Goal: Communication & Community: Answer question/provide support

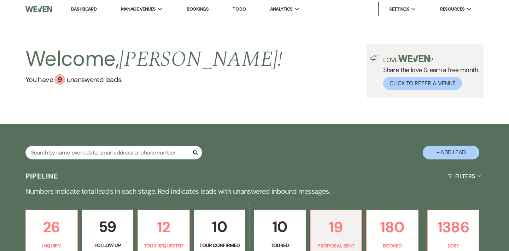
scroll to position [164, 0]
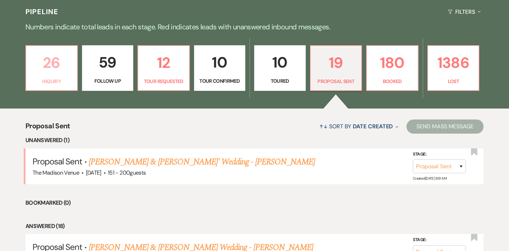
click at [54, 70] on p "26" at bounding box center [51, 63] width 42 height 24
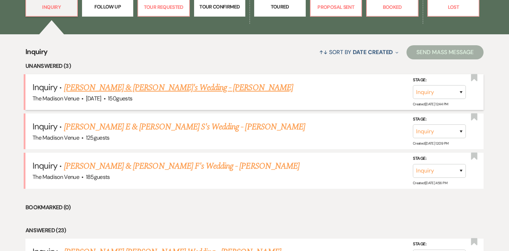
scroll to position [253, 0]
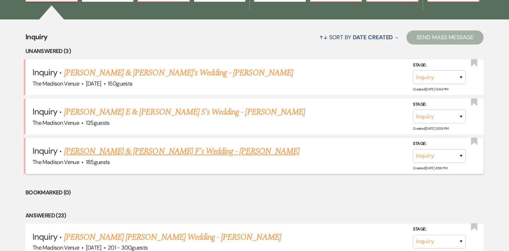
click at [145, 147] on link "[PERSON_NAME] & [PERSON_NAME] F's Wedding - [PERSON_NAME]" at bounding box center [181, 151] width 235 height 13
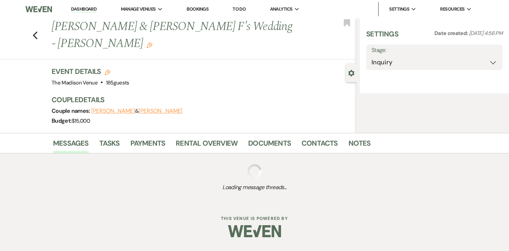
select select "17"
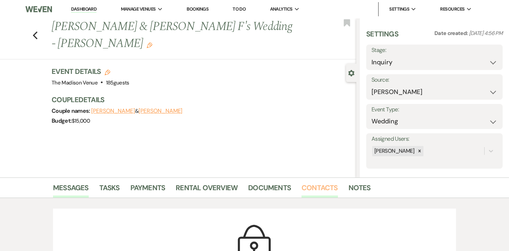
click at [316, 185] on link "Contacts" at bounding box center [319, 190] width 36 height 16
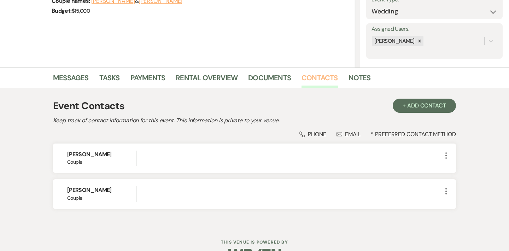
scroll to position [111, 0]
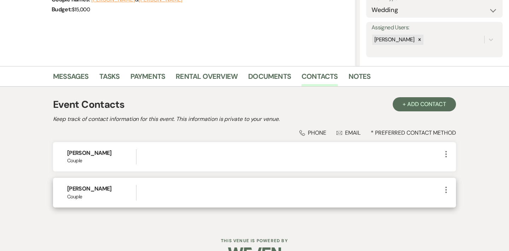
click at [447, 188] on icon "More" at bounding box center [445, 189] width 8 height 8
click at [458, 201] on button "Pencil Edit" at bounding box center [462, 203] width 42 height 12
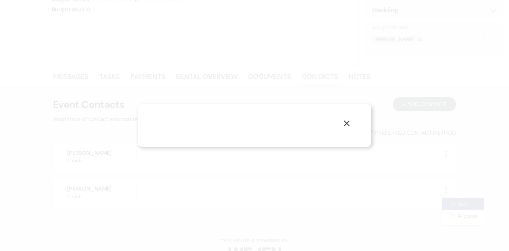
select select "1"
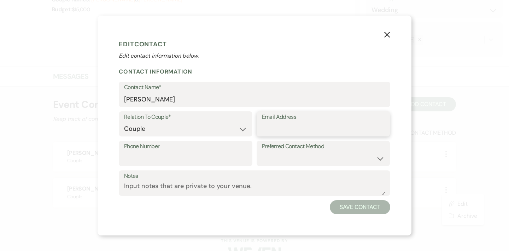
click at [287, 126] on input "Email Address" at bounding box center [323, 129] width 123 height 14
paste input "lindenbergerwedding@gmail.com"
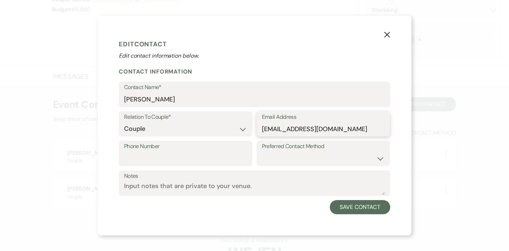
type input "lindenbergerwedding@gmail.com"
click at [298, 155] on select "Email Phone Text" at bounding box center [323, 158] width 123 height 14
select select "email"
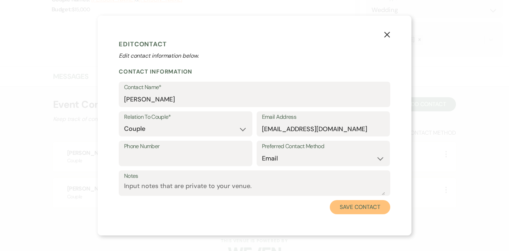
click at [345, 205] on button "Save Contact" at bounding box center [359, 207] width 60 height 14
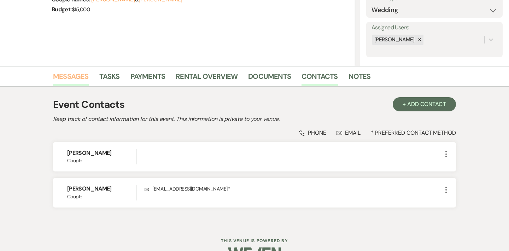
click at [78, 75] on link "Messages" at bounding box center [71, 79] width 36 height 16
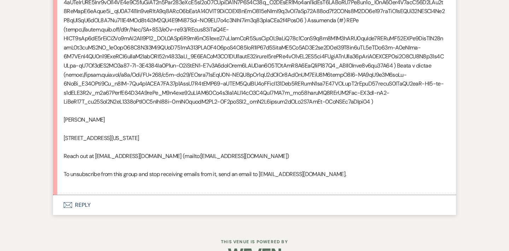
scroll to position [1058, 0]
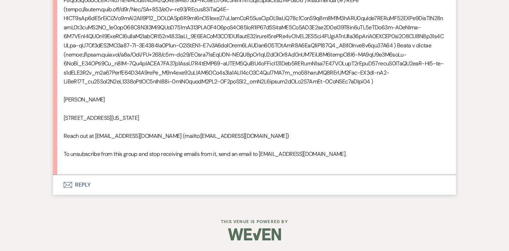
click at [86, 189] on button "Envelope Reply" at bounding box center [254, 185] width 403 height 20
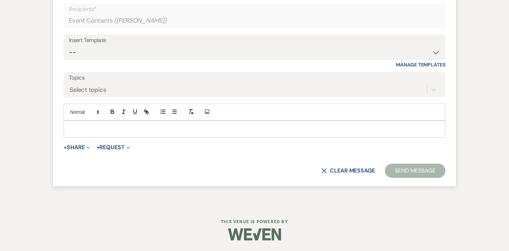
scroll to position [1247, 0]
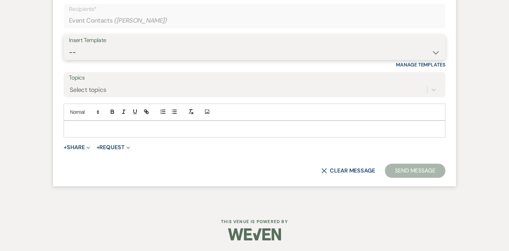
click at [135, 59] on select "-- Weven Planning Portal Introduction (Booked Events) Corporate Lead Follow Up …" at bounding box center [254, 53] width 371 height 14
select select "4630"
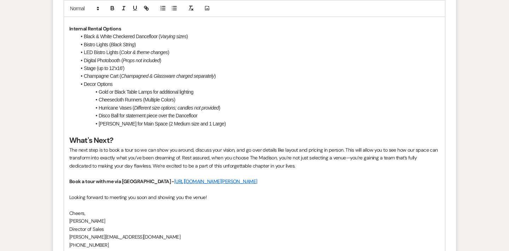
scroll to position [1749, 0]
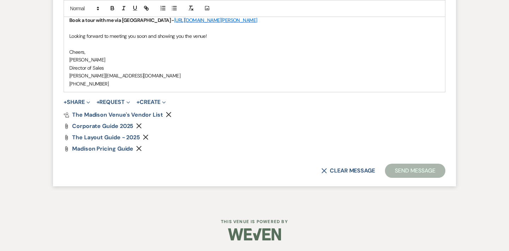
click at [139, 124] on icon "Remove" at bounding box center [139, 126] width 6 height 6
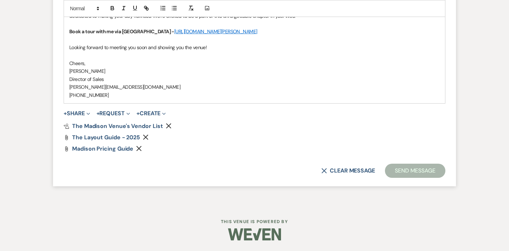
scroll to position [1737, 0]
click at [401, 171] on button "Send Message" at bounding box center [415, 171] width 60 height 14
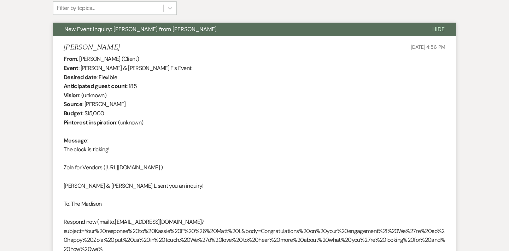
scroll to position [0, 0]
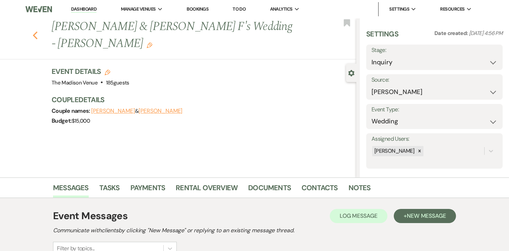
click at [34, 31] on use "button" at bounding box center [35, 35] width 5 height 8
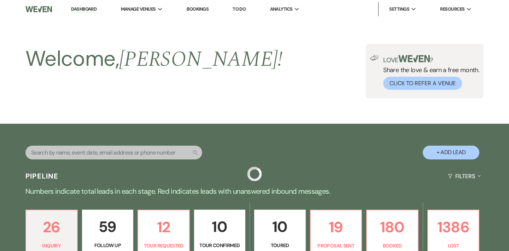
scroll to position [253, 0]
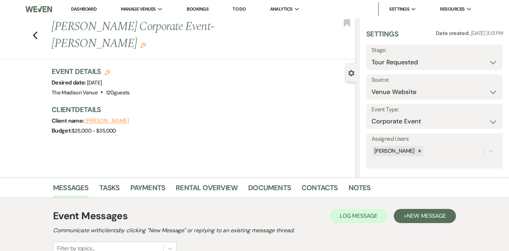
select select "2"
select select "5"
select select "9"
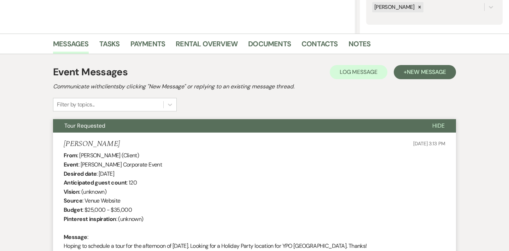
scroll to position [137, 0]
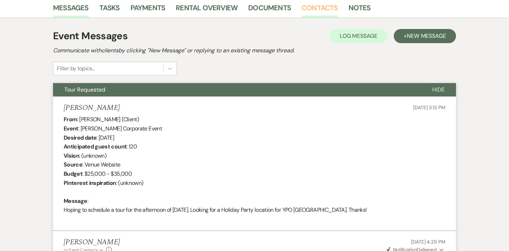
click at [321, 8] on link "Contacts" at bounding box center [319, 10] width 36 height 16
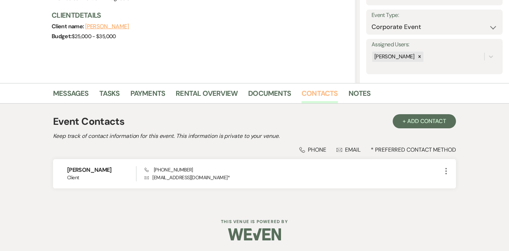
scroll to position [94, 0]
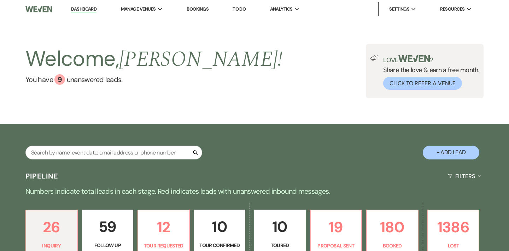
click at [0, 0] on li "The Madison Venue" at bounding box center [0, 0] width 0 height 0
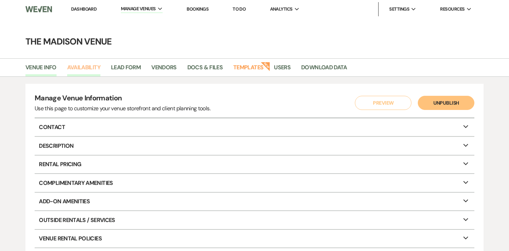
click at [84, 69] on link "Availability" at bounding box center [83, 69] width 33 height 13
select select "3"
select select "2026"
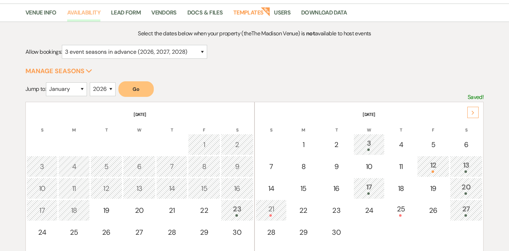
scroll to position [74, 0]
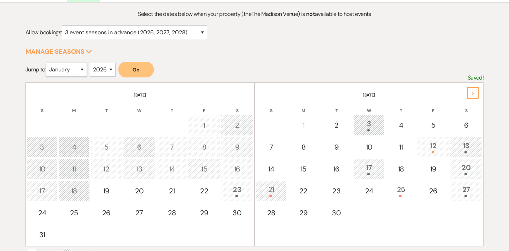
click at [83, 72] on select "January February March April May June July August September October November De…" at bounding box center [66, 70] width 41 height 14
select select "10"
click at [142, 71] on button "Go" at bounding box center [135, 70] width 35 height 16
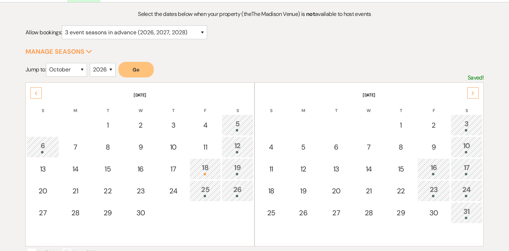
click at [351, 40] on form "Allow bookings: for just this event season (2026) for this event season and the…" at bounding box center [254, 34] width 458 height 19
click at [34, 89] on div "Previous" at bounding box center [35, 92] width 11 height 11
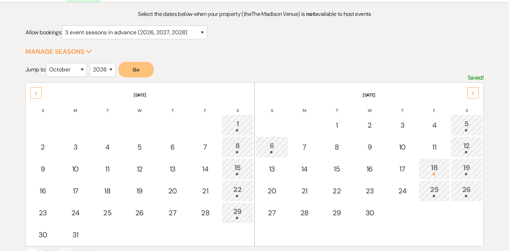
click at [363, 47] on div "Select the dates below when your property (the The Madison Venue ) is not avail…" at bounding box center [254, 167] width 458 height 315
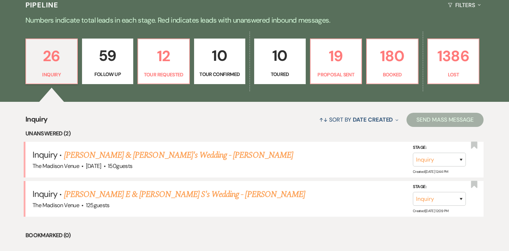
scroll to position [178, 0]
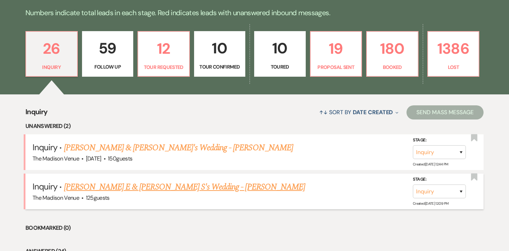
click at [140, 189] on link "[PERSON_NAME] E & [PERSON_NAME] S's Wedding - [PERSON_NAME]" at bounding box center [184, 186] width 241 height 13
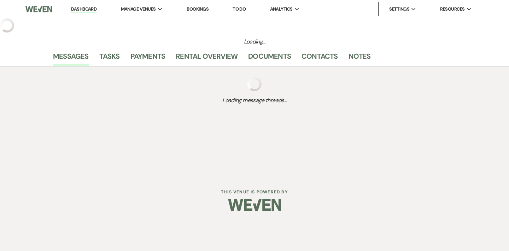
select select "17"
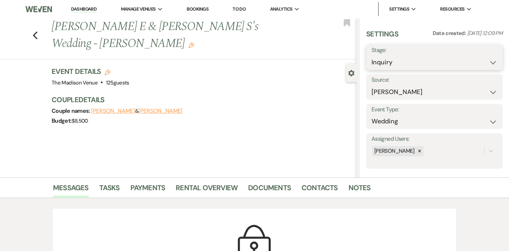
click at [393, 66] on select "Inquiry Follow Up Tour Requested Tour Confirmed Toured Proposal Sent Booked Lost" at bounding box center [434, 62] width 126 height 14
select select "8"
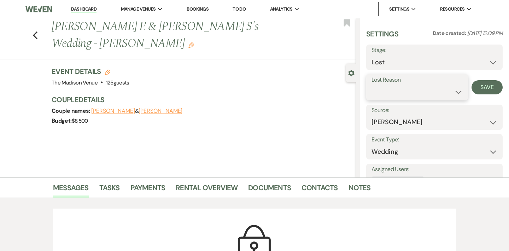
click at [412, 91] on select "Booked Elsewhere Budget Date Unavailable No Response Not a Good Match Capacity …" at bounding box center [416, 92] width 91 height 14
select select "10"
click at [491, 84] on button "Save" at bounding box center [486, 87] width 31 height 14
click at [89, 10] on link "Dashboard" at bounding box center [83, 9] width 25 height 7
select select "8"
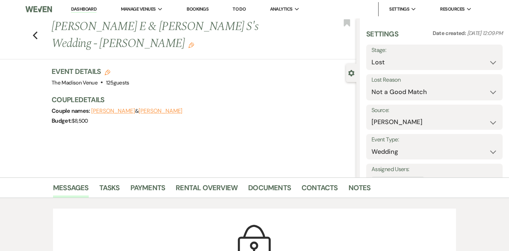
select select "10"
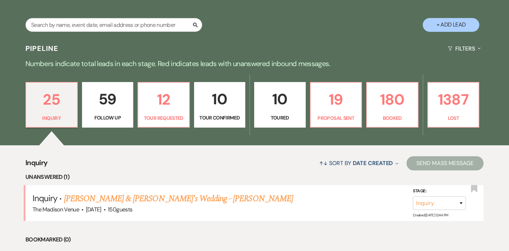
scroll to position [127, 0]
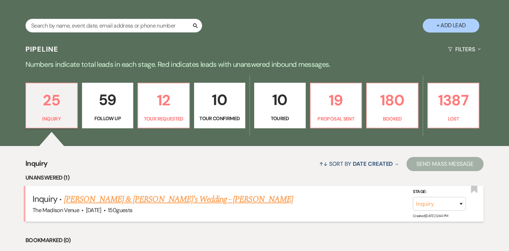
click at [148, 201] on link "[PERSON_NAME] & [PERSON_NAME]'s Wedding - [PERSON_NAME]" at bounding box center [178, 199] width 229 height 13
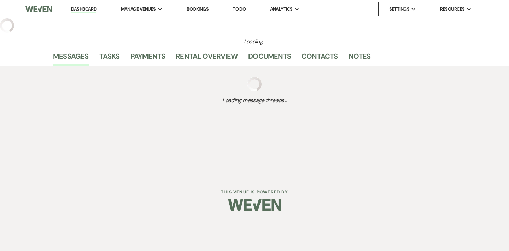
select select "5"
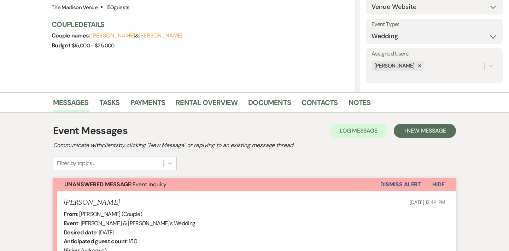
scroll to position [254, 0]
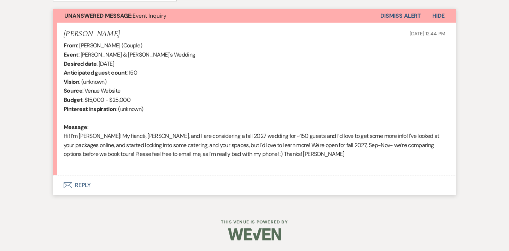
click at [77, 184] on button "Envelope Reply" at bounding box center [254, 185] width 403 height 20
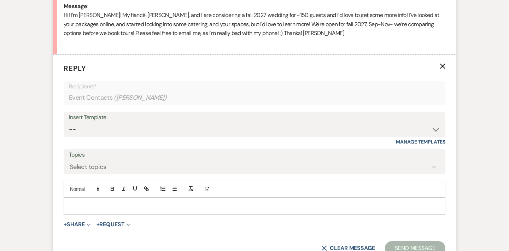
scroll to position [376, 0]
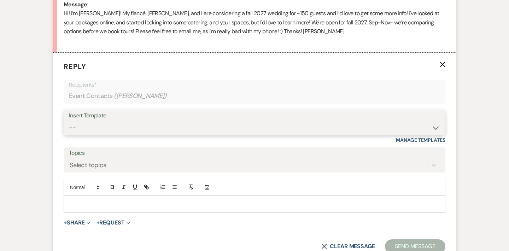
click at [156, 127] on select "-- Weven Planning Portal Introduction (Booked Events) Corporate Lead Follow Up …" at bounding box center [254, 128] width 371 height 14
select select "4630"
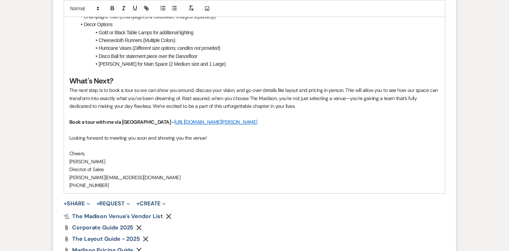
scroll to position [944, 0]
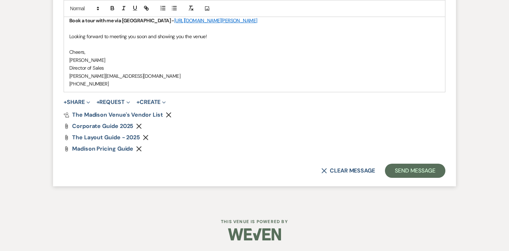
click at [139, 125] on icon "Remove" at bounding box center [139, 126] width 6 height 6
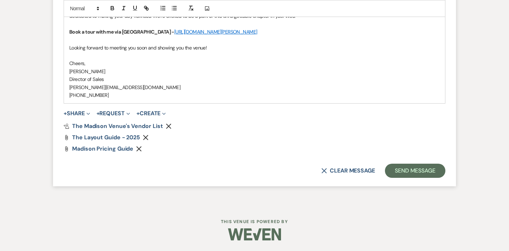
scroll to position [933, 0]
click at [398, 173] on button "Send Message" at bounding box center [415, 171] width 60 height 14
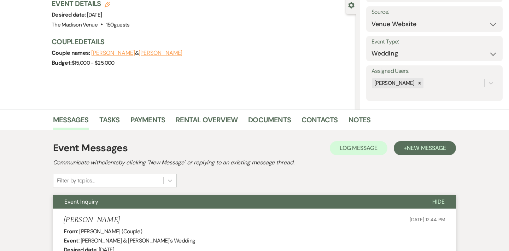
scroll to position [0, 0]
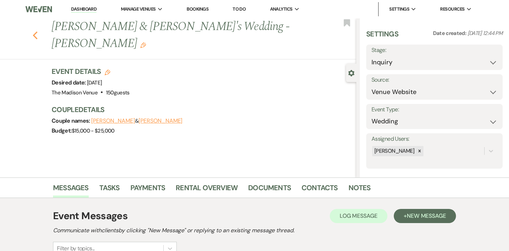
click at [36, 31] on icon "Previous" at bounding box center [34, 35] width 5 height 8
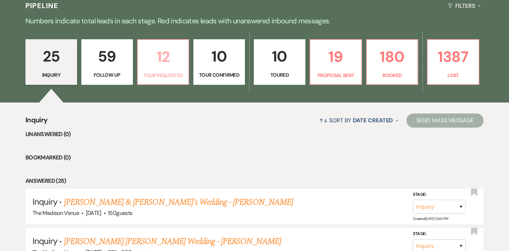
click at [171, 68] on p "12" at bounding box center [163, 57] width 42 height 24
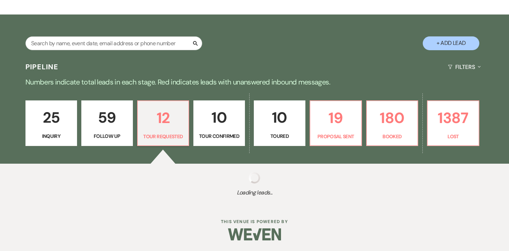
select select "2"
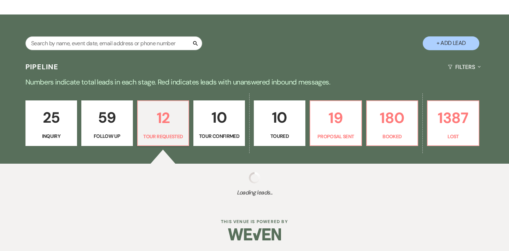
select select "2"
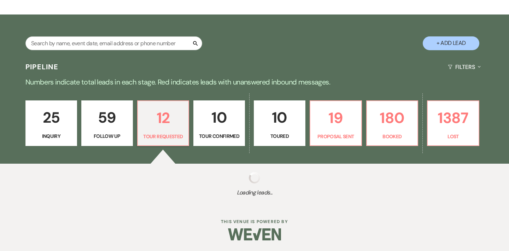
select select "2"
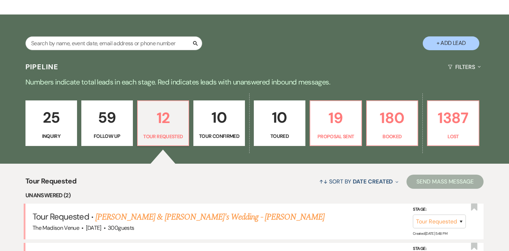
scroll to position [170, 0]
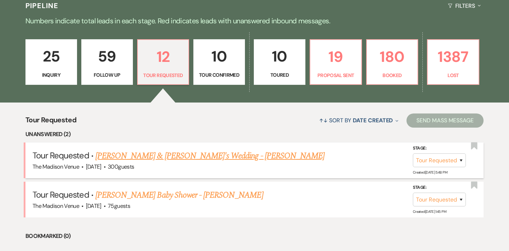
click at [182, 155] on link "[PERSON_NAME] & [PERSON_NAME]'s Wedding - [PERSON_NAME]" at bounding box center [209, 155] width 229 height 13
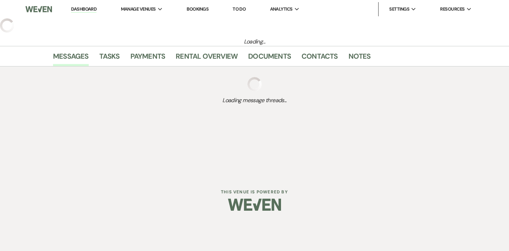
select select "2"
select select "5"
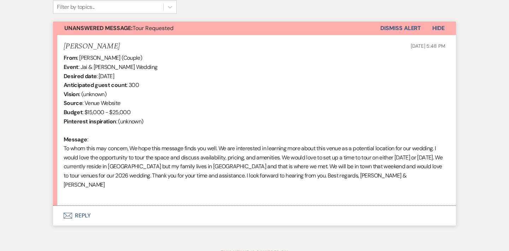
scroll to position [263, 0]
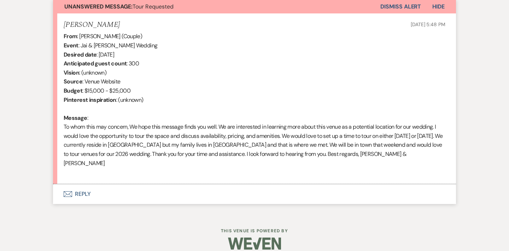
click at [78, 184] on button "Envelope Reply" at bounding box center [254, 194] width 403 height 20
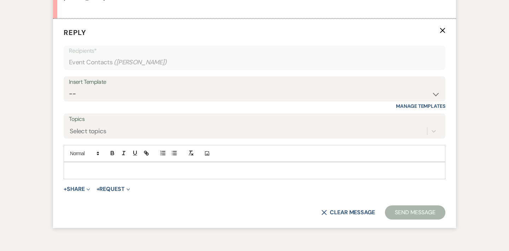
scroll to position [431, 0]
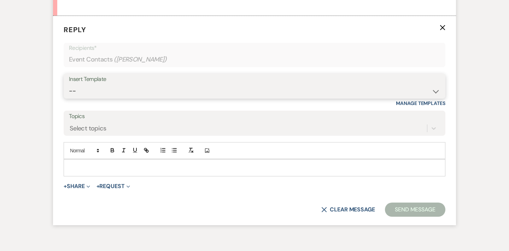
click at [116, 84] on select "-- Weven Planning Portal Introduction (Booked Events) Corporate Lead Follow Up …" at bounding box center [254, 91] width 371 height 14
select select "4630"
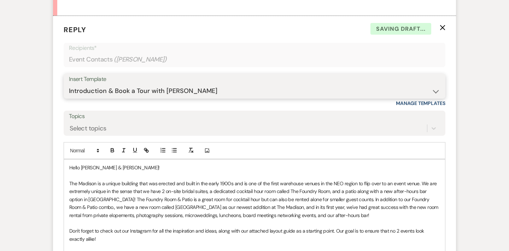
scroll to position [953, 0]
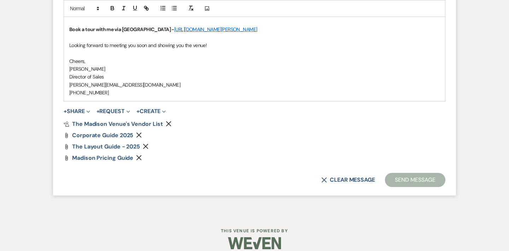
click at [139, 132] on use "button" at bounding box center [138, 134] width 5 height 5
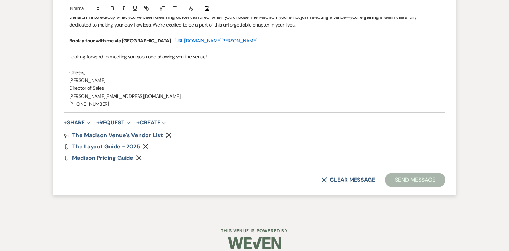
click at [395, 173] on button "Send Message" at bounding box center [415, 180] width 60 height 14
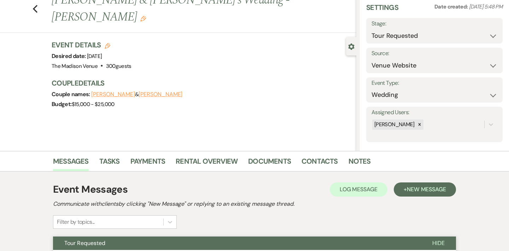
scroll to position [0, 0]
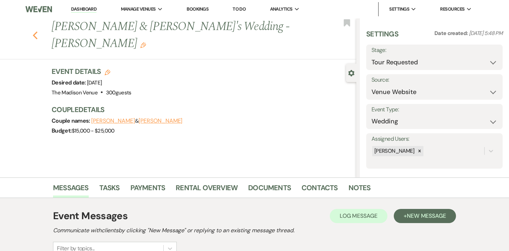
click at [35, 31] on icon "Previous" at bounding box center [34, 35] width 5 height 8
select select "2"
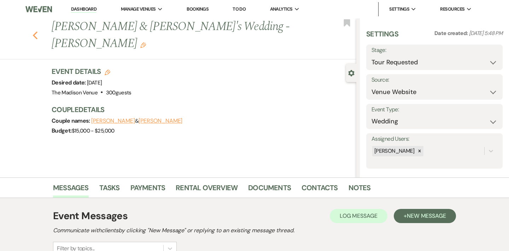
select select "2"
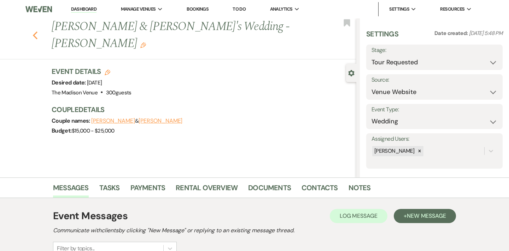
select select "2"
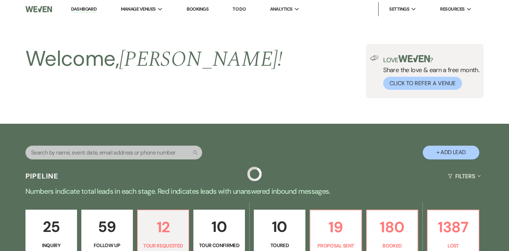
scroll to position [170, 0]
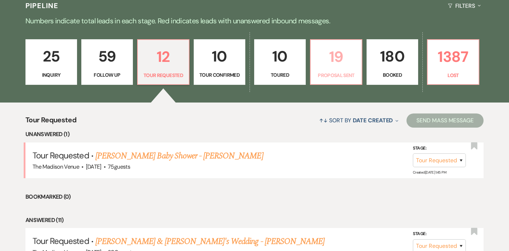
click at [338, 61] on p "19" at bounding box center [336, 57] width 42 height 24
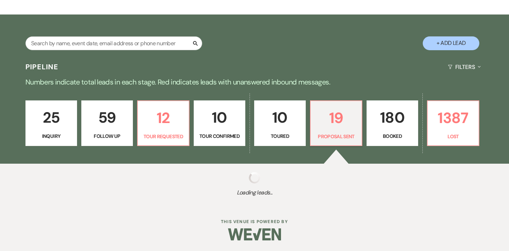
select select "6"
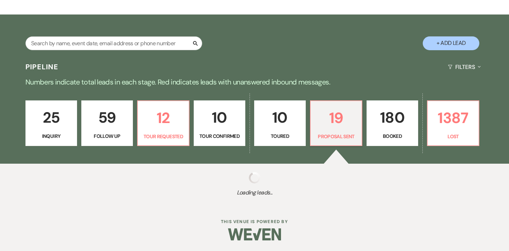
select select "6"
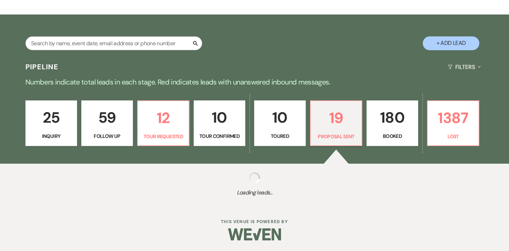
select select "6"
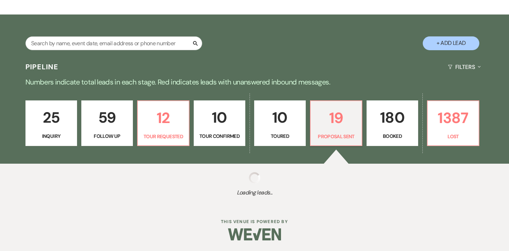
select select "6"
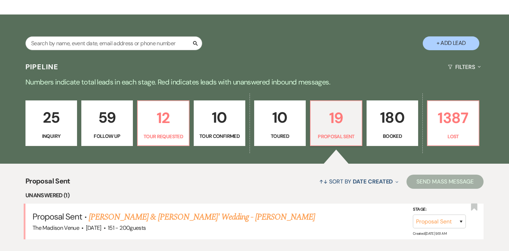
scroll to position [170, 0]
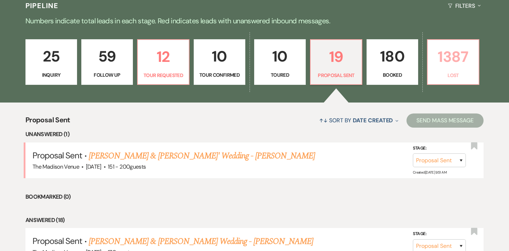
click at [429, 67] on link "1387 Lost" at bounding box center [453, 62] width 52 height 46
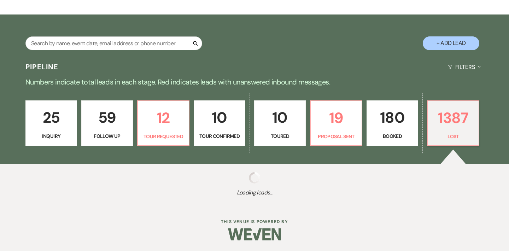
select select "8"
select select "10"
select select "8"
select select "11"
select select "8"
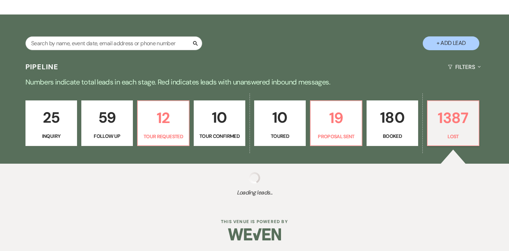
select select "7"
select select "8"
select select "11"
select select "8"
select select "11"
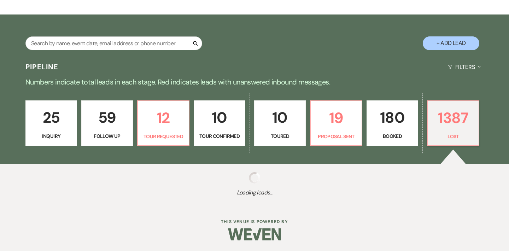
select select "8"
select select "10"
select select "8"
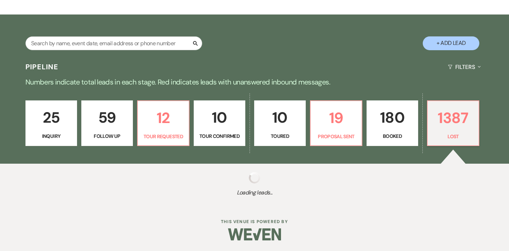
select select "1"
select select "8"
select select "7"
select select "8"
select select "6"
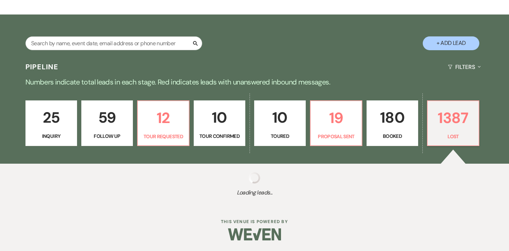
select select "8"
select select "6"
select select "8"
select select "6"
select select "8"
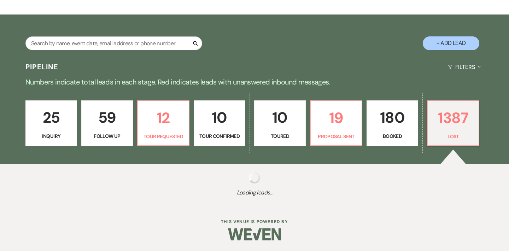
select select "5"
select select "8"
select select "1"
select select "8"
select select "10"
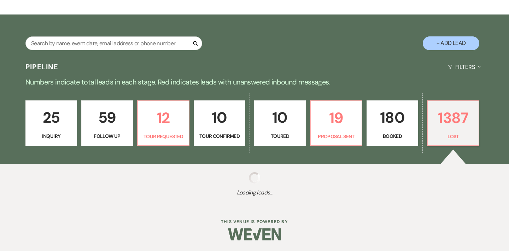
select select "8"
select select "5"
select select "8"
select select "6"
select select "8"
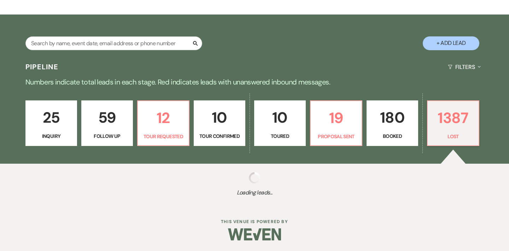
select select "5"
select select "8"
select select "5"
select select "8"
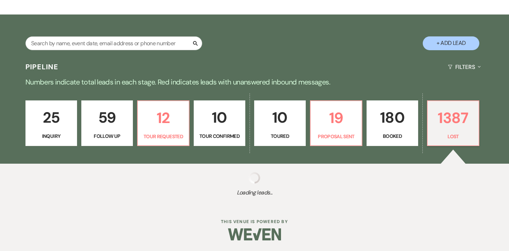
select select "8"
select select "7"
select select "8"
select select "5"
select select "8"
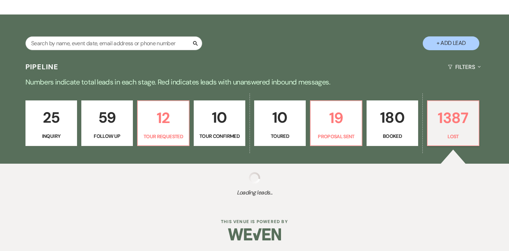
select select "5"
select select "8"
select select "5"
select select "8"
select select "10"
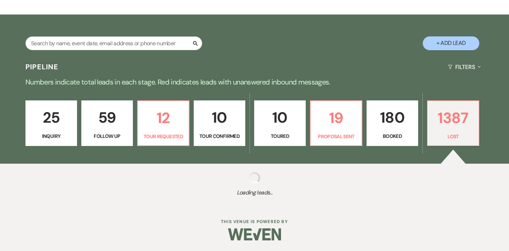
select select "8"
select select "7"
select select "8"
select select "5"
select select "8"
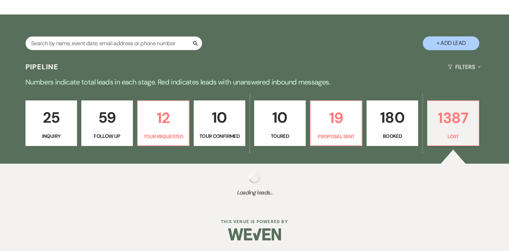
select select "5"
select select "8"
select select "6"
select select "8"
select select "7"
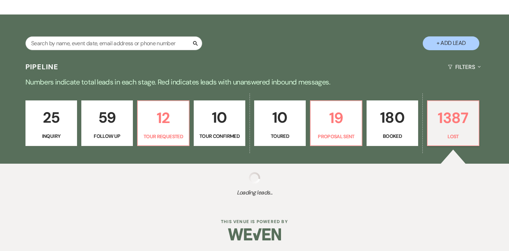
select select "8"
select select "5"
select select "8"
select select "5"
select select "8"
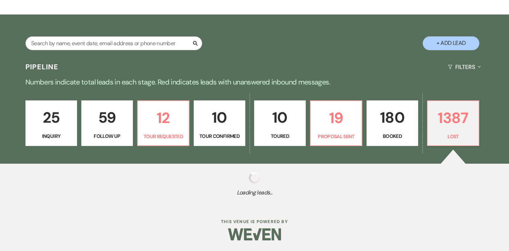
select select "5"
select select "8"
select select "5"
select select "8"
select select "10"
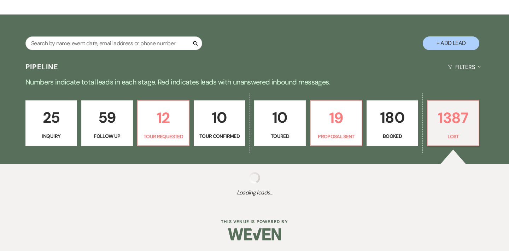
select select "8"
select select "7"
select select "8"
select select "5"
select select "8"
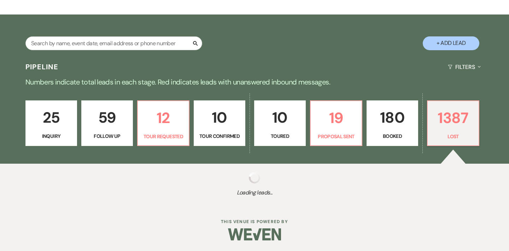
select select "6"
select select "8"
select select "5"
select select "8"
select select "1"
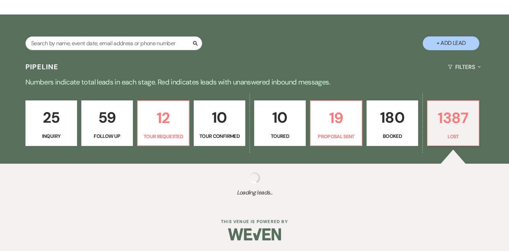
select select "8"
select select "6"
select select "8"
select select "5"
select select "8"
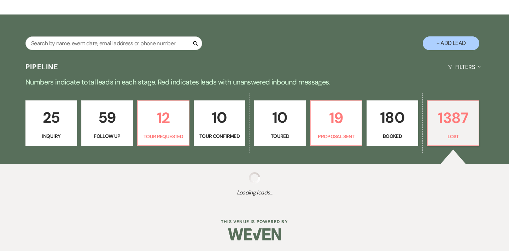
select select "6"
select select "8"
select select "5"
select select "8"
select select "5"
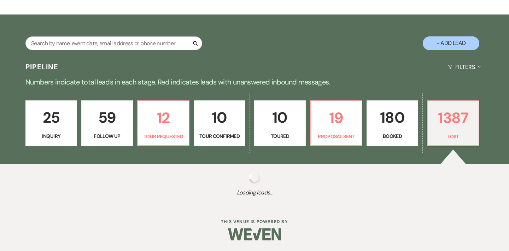
select select "8"
select select "5"
select select "8"
select select "5"
select select "8"
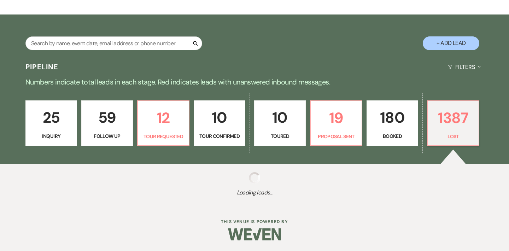
select select "5"
select select "8"
select select "5"
select select "8"
select select "5"
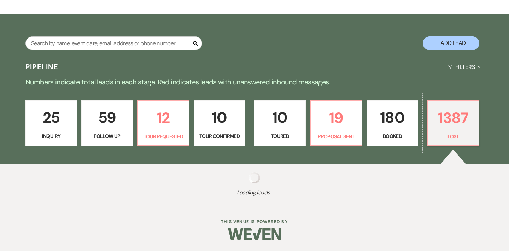
select select "8"
select select "1"
select select "8"
select select "5"
select select "8"
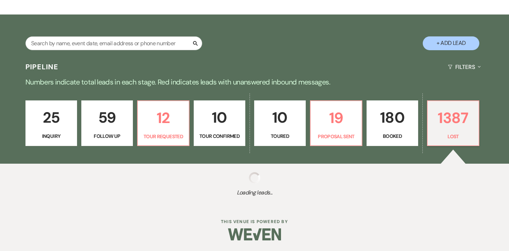
select select "10"
select select "8"
select select "6"
select select "8"
select select "5"
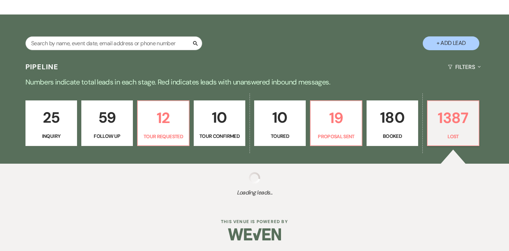
select select "8"
select select "5"
select select "8"
select select "5"
select select "8"
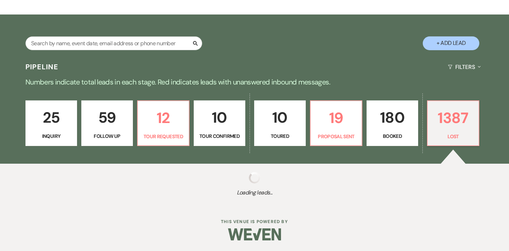
select select "6"
select select "8"
select select "5"
select select "8"
select select "5"
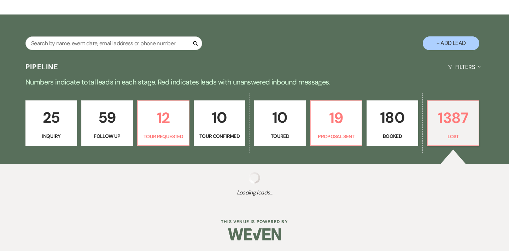
select select "8"
select select "7"
select select "8"
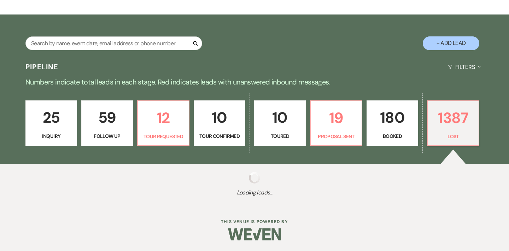
select select "1"
select select "8"
select select "6"
select select "8"
select select "6"
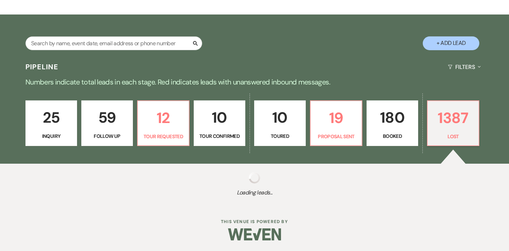
select select "8"
select select "5"
select select "8"
select select "10"
select select "8"
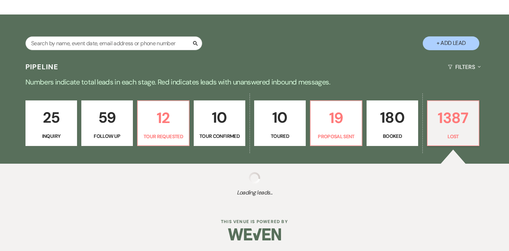
select select "10"
select select "8"
select select "10"
select select "8"
select select "6"
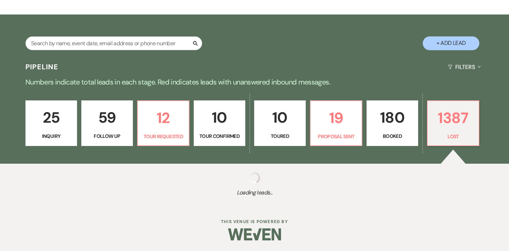
select select "8"
select select "5"
select select "8"
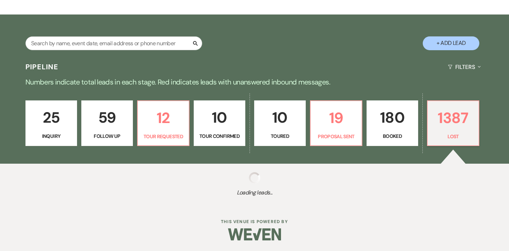
select select "5"
select select "8"
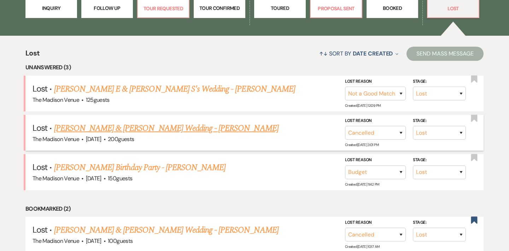
scroll to position [238, 0]
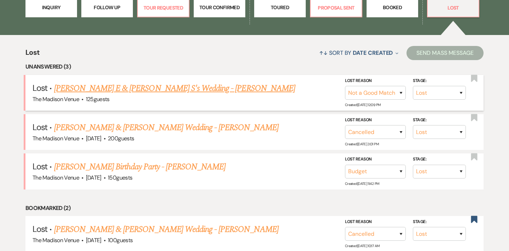
click at [115, 88] on link "[PERSON_NAME] E & [PERSON_NAME] S's Wedding - [PERSON_NAME]" at bounding box center [174, 88] width 241 height 13
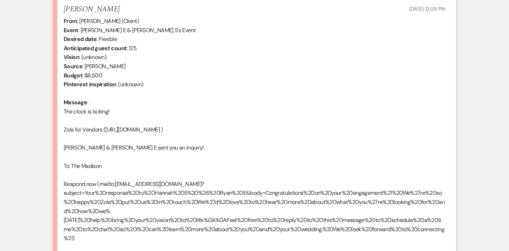
scroll to position [398, 0]
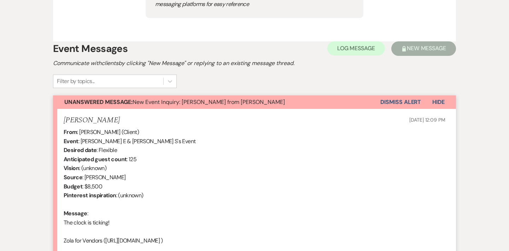
click at [403, 101] on button "Dismiss Alert" at bounding box center [400, 101] width 41 height 13
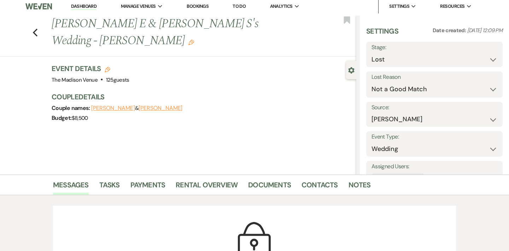
scroll to position [0, 0]
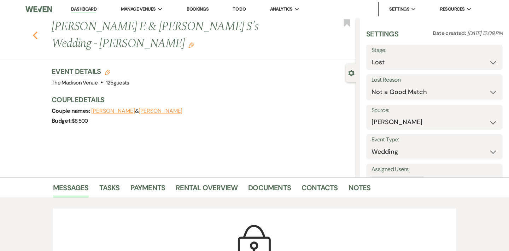
click at [34, 31] on icon "Previous" at bounding box center [34, 35] width 5 height 8
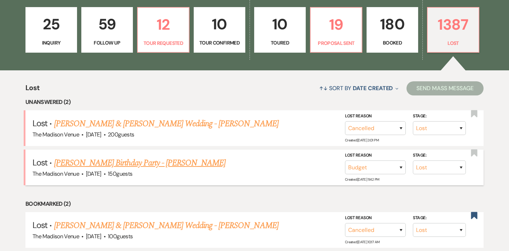
scroll to position [201, 0]
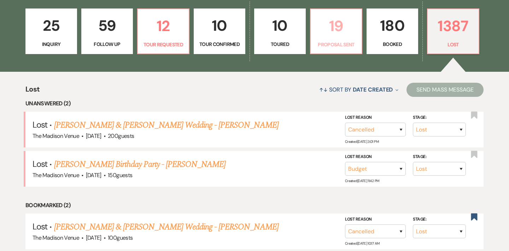
click at [343, 22] on p "19" at bounding box center [336, 26] width 42 height 24
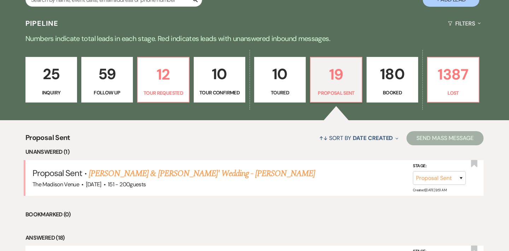
scroll to position [151, 0]
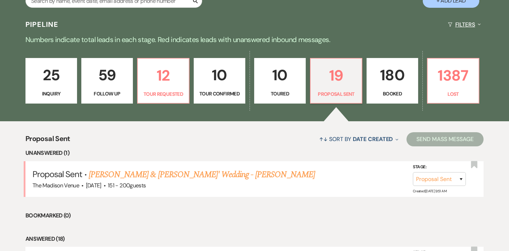
click at [456, 25] on button "Filters Expand" at bounding box center [464, 24] width 38 height 19
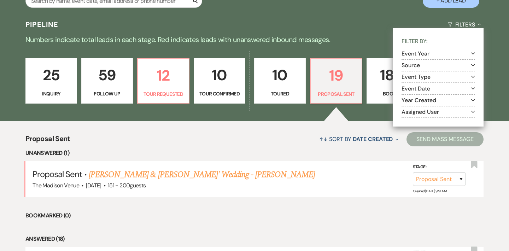
click at [425, 111] on button "Assigned User Expand" at bounding box center [437, 112] width 73 height 6
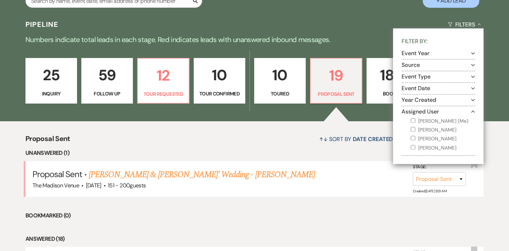
click at [413, 119] on input "[PERSON_NAME] (Me)" at bounding box center [412, 120] width 5 height 5
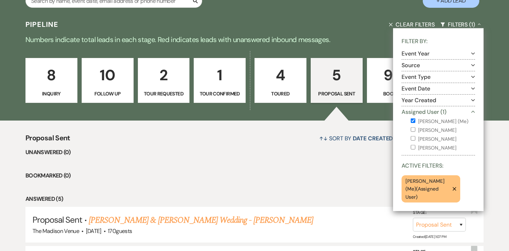
click at [279, 152] on li "Unanswered (0)" at bounding box center [254, 152] width 458 height 9
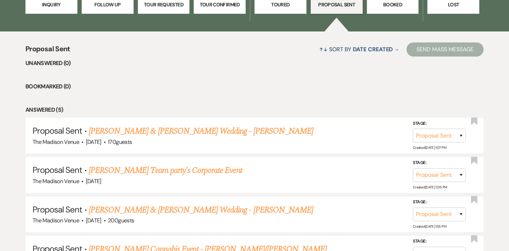
scroll to position [241, 0]
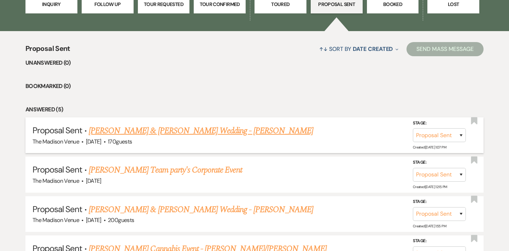
click at [235, 132] on link "[PERSON_NAME] & [PERSON_NAME] Wedding - [PERSON_NAME]" at bounding box center [201, 130] width 224 height 13
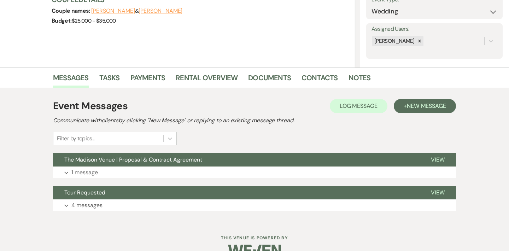
scroll to position [126, 0]
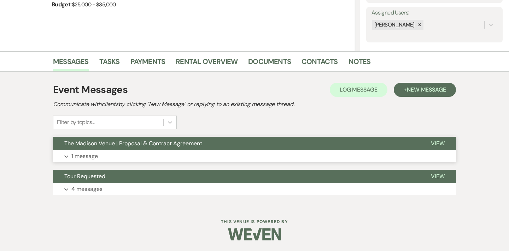
click at [272, 144] on button "The Madison Venue | Proposal & Contract Agreement" at bounding box center [236, 143] width 366 height 13
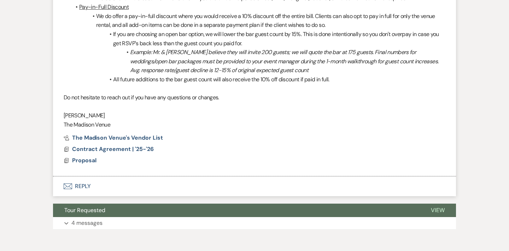
scroll to position [479, 0]
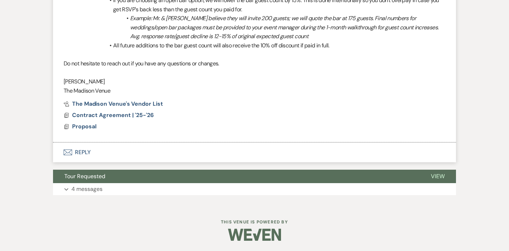
click at [84, 152] on button "Envelope Reply" at bounding box center [254, 152] width 403 height 20
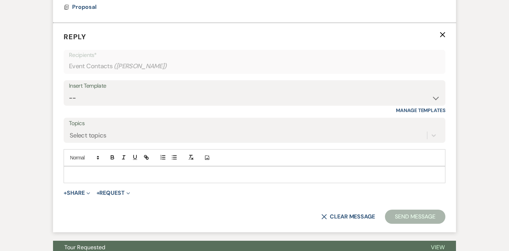
scroll to position [600, 0]
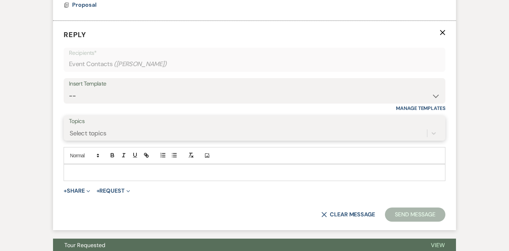
click at [106, 131] on div "Select topics" at bounding box center [248, 133] width 358 height 12
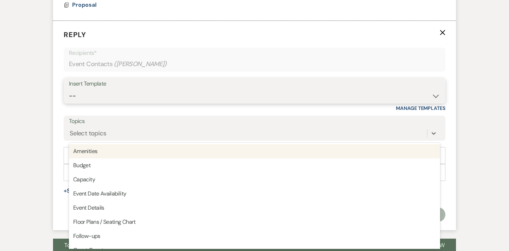
click at [111, 90] on select "-- Weven Planning Portal Introduction (Booked Events) Corporate Lead Follow Up …" at bounding box center [254, 96] width 371 height 14
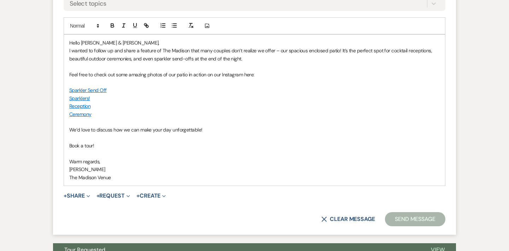
scroll to position [731, 0]
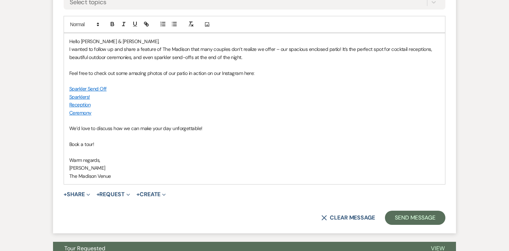
click at [69, 48] on div "Hello [PERSON_NAME] & [PERSON_NAME], I wanted to follow up and share a feature …" at bounding box center [254, 108] width 381 height 151
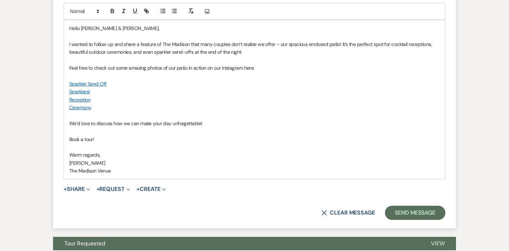
scroll to position [745, 0]
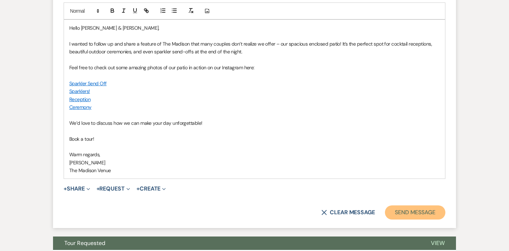
click at [411, 212] on button "Send Message" at bounding box center [415, 212] width 60 height 14
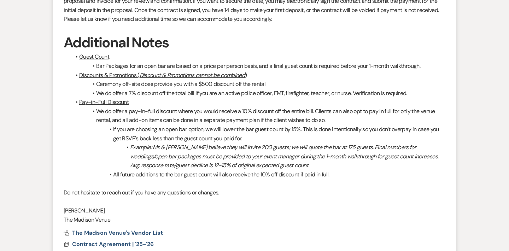
scroll to position [0, 0]
